Goal: Task Accomplishment & Management: Use online tool/utility

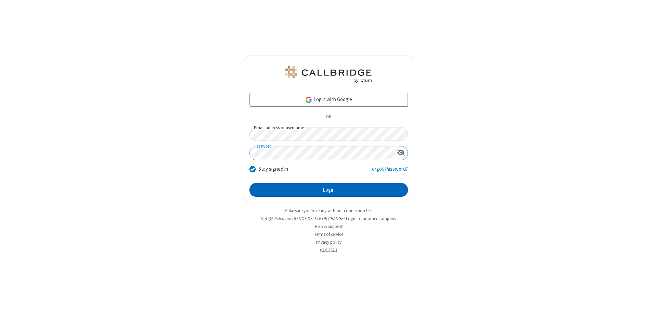
click at [329, 190] on button "Login" at bounding box center [329, 190] width 158 height 14
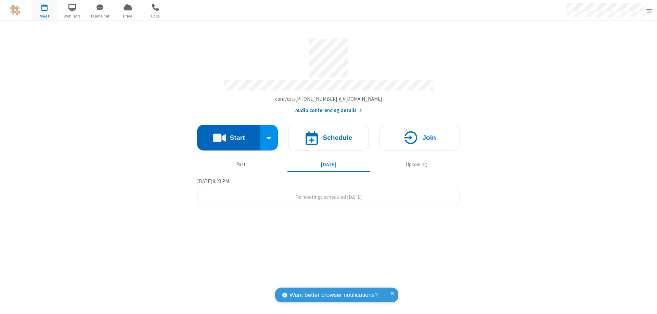
click at [229, 134] on button "Start" at bounding box center [228, 138] width 63 height 26
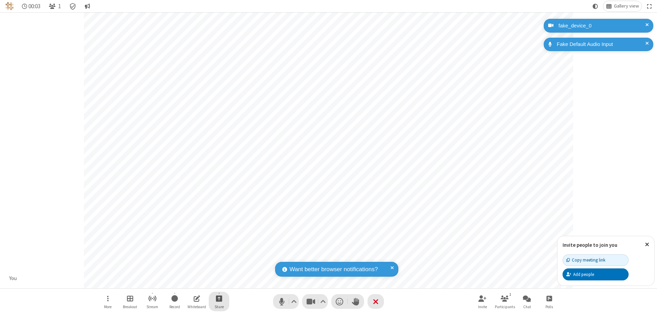
click at [219, 298] on span "Start sharing" at bounding box center [219, 298] width 7 height 9
click at [191, 281] on span "Share my screen" at bounding box center [192, 282] width 8 height 6
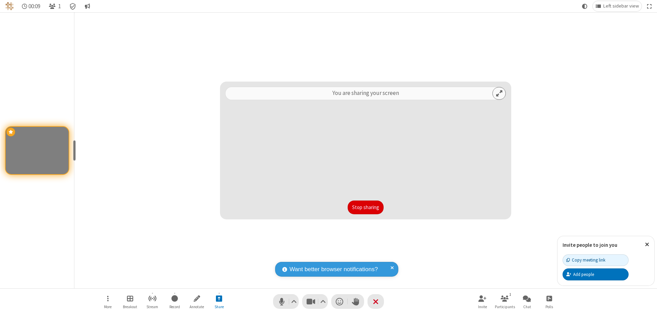
click at [366, 207] on button "Stop sharing" at bounding box center [366, 207] width 36 height 14
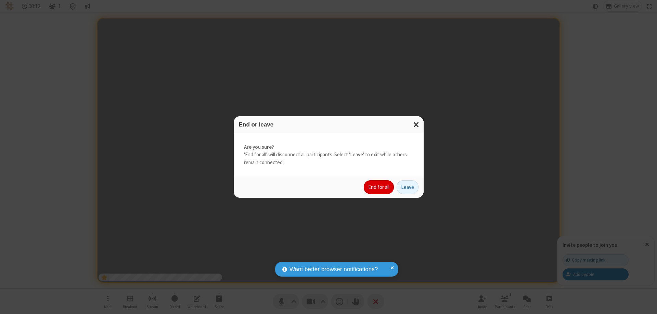
click at [379, 187] on button "End for all" at bounding box center [379, 187] width 30 height 14
